Goal: Transaction & Acquisition: Purchase product/service

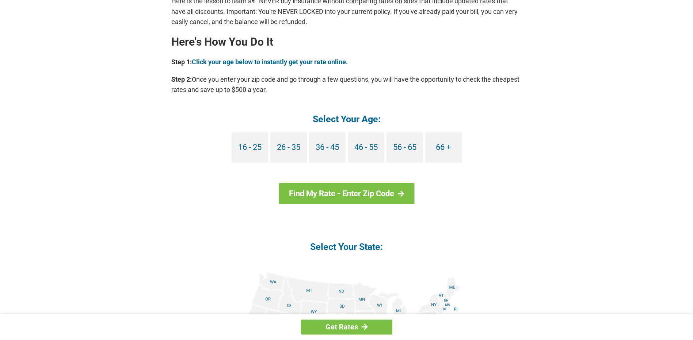
scroll to position [650, 0]
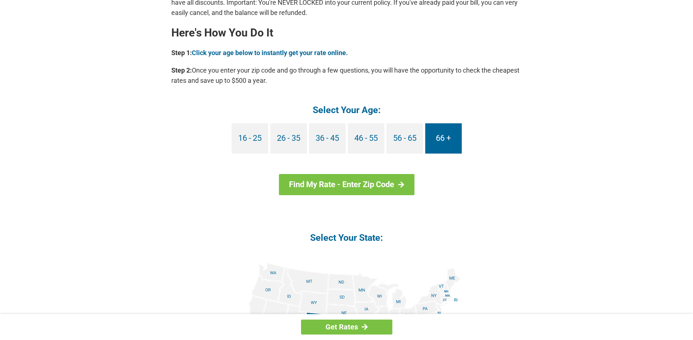
click at [449, 143] on link "66 +" at bounding box center [443, 138] width 37 height 30
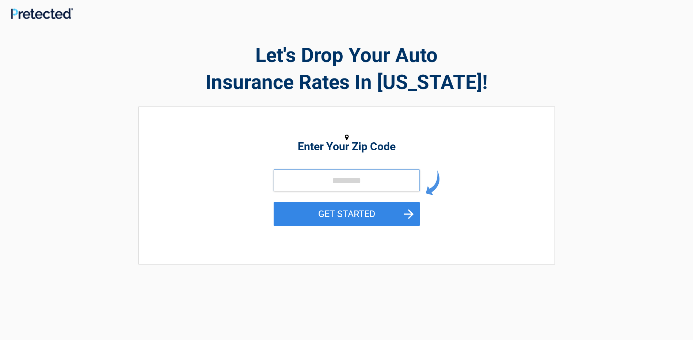
click at [280, 179] on input "tel" at bounding box center [347, 180] width 146 height 22
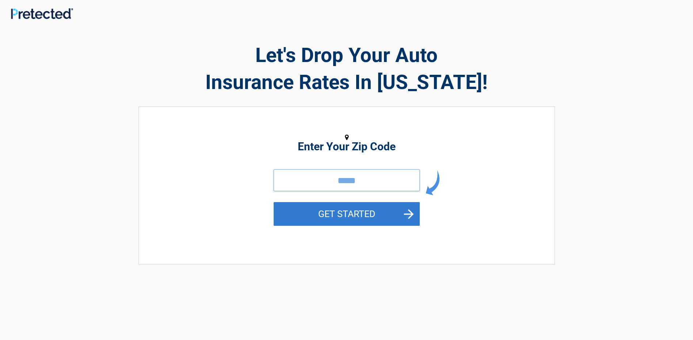
type input "*****"
click at [347, 218] on button "GET STARTED" at bounding box center [347, 214] width 146 height 24
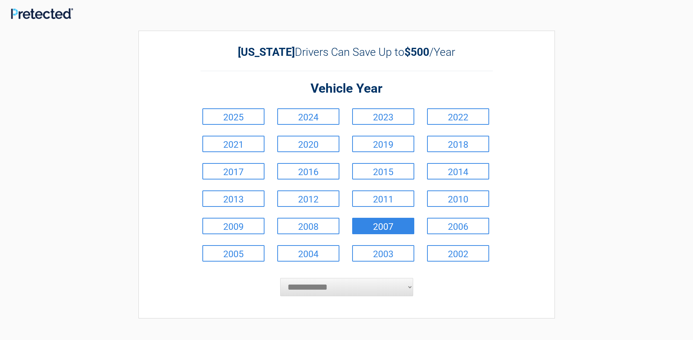
click at [363, 226] on link "2007" at bounding box center [383, 226] width 62 height 16
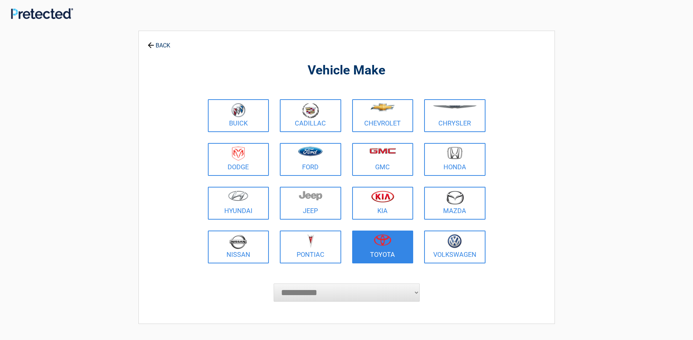
click at [383, 241] on img at bounding box center [383, 240] width 18 height 12
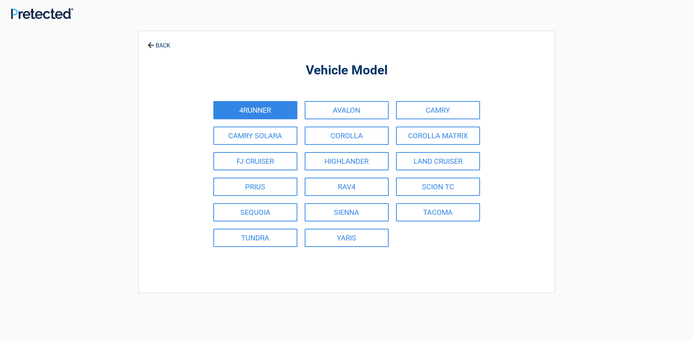
click at [267, 112] on link "4RUNNER" at bounding box center [255, 110] width 84 height 18
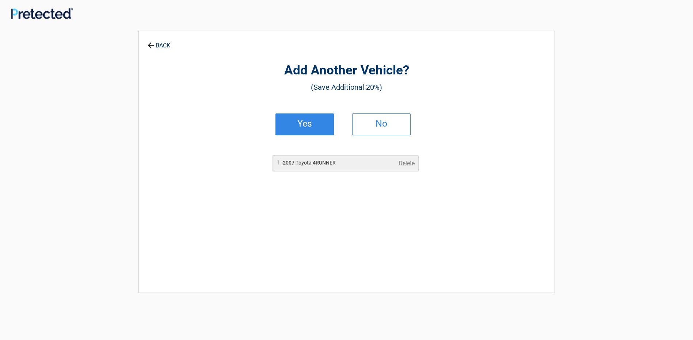
click at [305, 126] on h2 "Yes" at bounding box center [304, 123] width 43 height 5
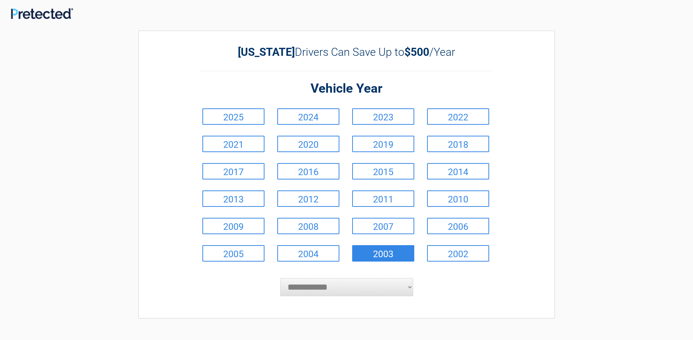
click at [375, 255] on link "2003" at bounding box center [383, 253] width 62 height 16
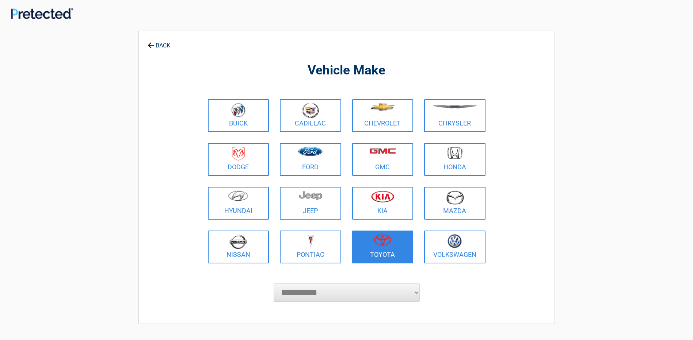
click at [379, 245] on img at bounding box center [383, 240] width 18 height 12
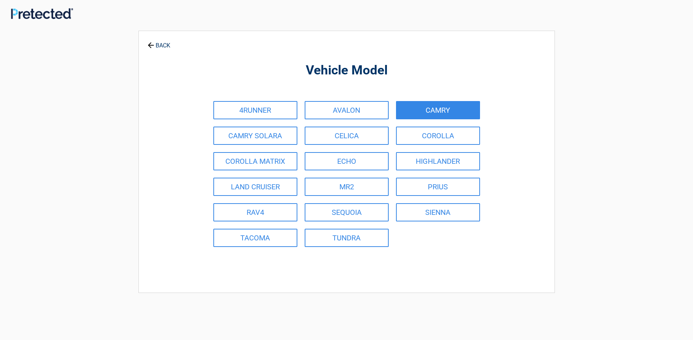
click at [433, 110] on link "CAMRY" at bounding box center [438, 110] width 84 height 18
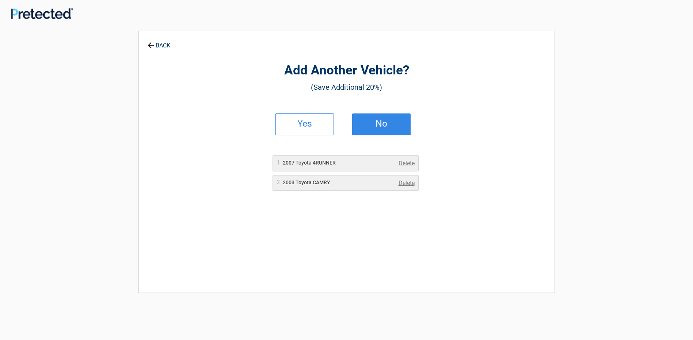
click at [398, 127] on link "No" at bounding box center [381, 125] width 58 height 22
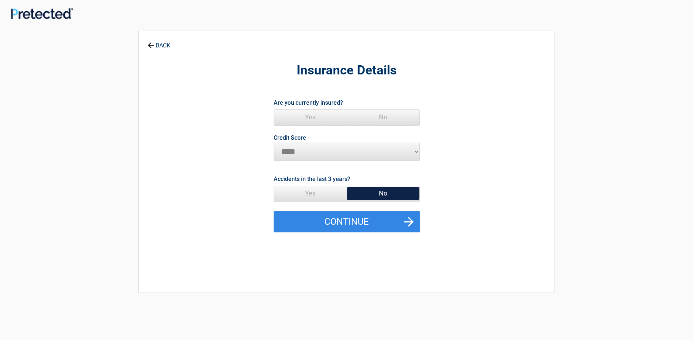
click at [313, 118] on span "Yes" at bounding box center [310, 117] width 73 height 15
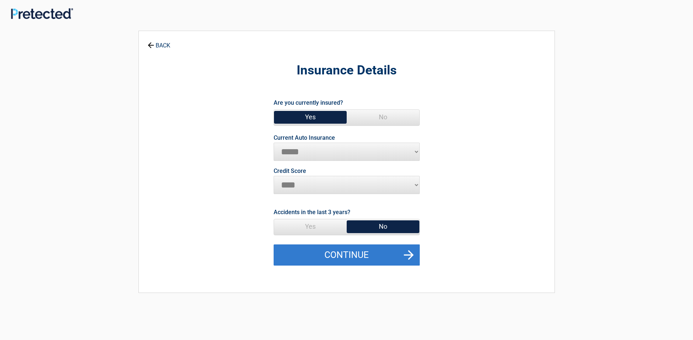
click at [379, 253] on button "Continue" at bounding box center [347, 255] width 146 height 21
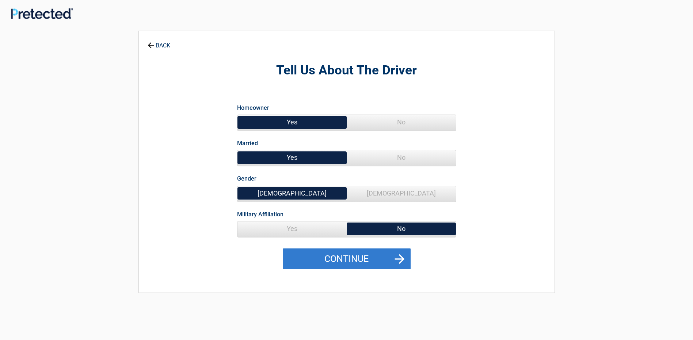
click at [365, 260] on button "Continue" at bounding box center [347, 259] width 128 height 21
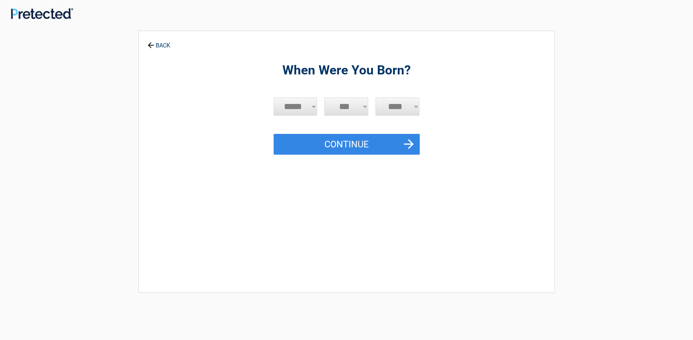
click at [312, 107] on select "***** *** *** *** *** *** *** *** *** *** *** *** ***" at bounding box center [296, 107] width 44 height 18
select select "*"
click at [274, 98] on select "***** *** *** *** *** *** *** *** *** *** *** *** ***" at bounding box center [296, 107] width 44 height 18
click at [364, 107] on select "*** * * * * * * * * * ** ** ** ** ** ** ** ** ** ** ** ** ** ** ** ** ** ** ** …" at bounding box center [346, 107] width 44 height 18
click at [412, 148] on button "Continue" at bounding box center [347, 144] width 146 height 21
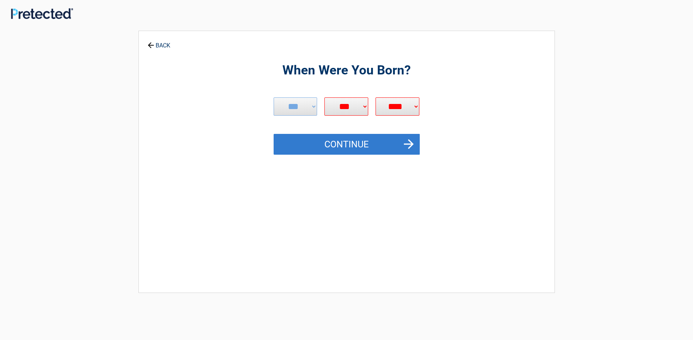
click at [412, 148] on button "Continue" at bounding box center [347, 144] width 146 height 21
